Goal: Task Accomplishment & Management: Manage account settings

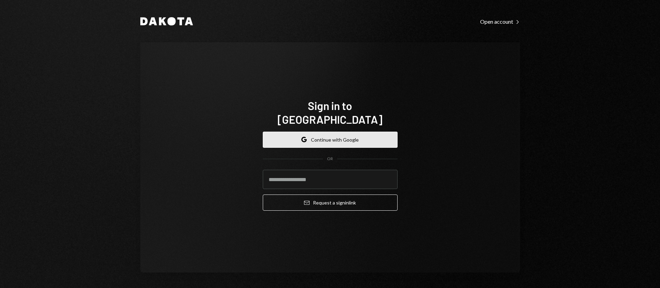
click at [315, 132] on button "Google Continue with Google" at bounding box center [330, 140] width 135 height 16
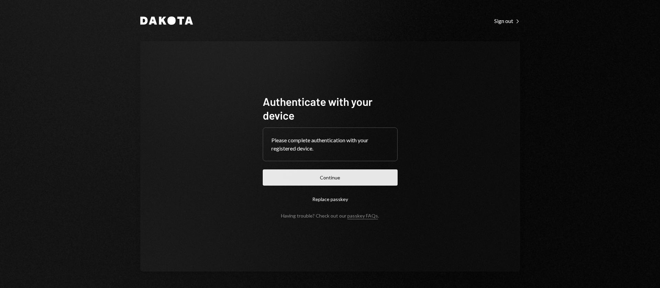
click at [343, 180] on button "Continue" at bounding box center [330, 177] width 135 height 16
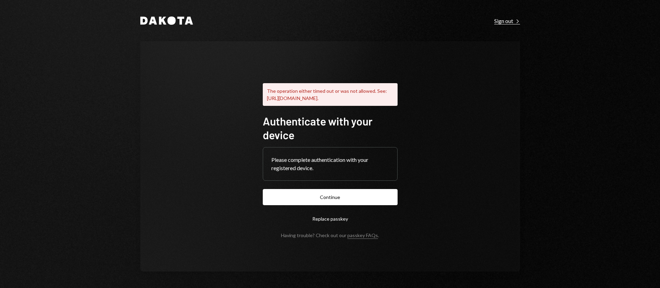
click at [501, 19] on div "Sign out Right Caret" at bounding box center [507, 21] width 26 height 7
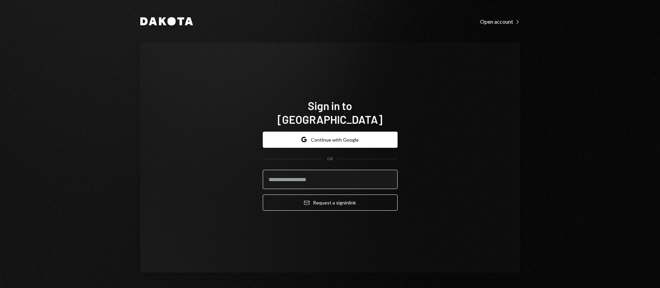
click at [322, 170] on input "email" at bounding box center [330, 179] width 135 height 19
click at [0, 288] on com-1password-button at bounding box center [0, 288] width 0 height 0
type input "**********"
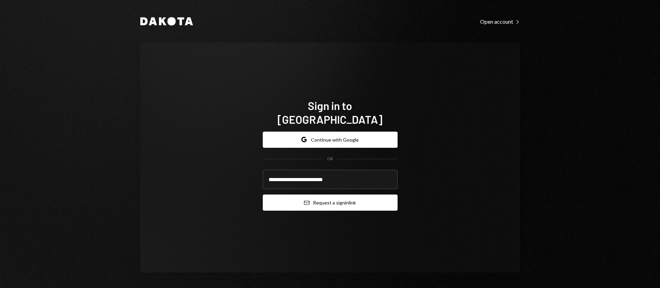
click at [326, 199] on button "Email Request a sign in link" at bounding box center [330, 203] width 135 height 16
